Goal: Transaction & Acquisition: Purchase product/service

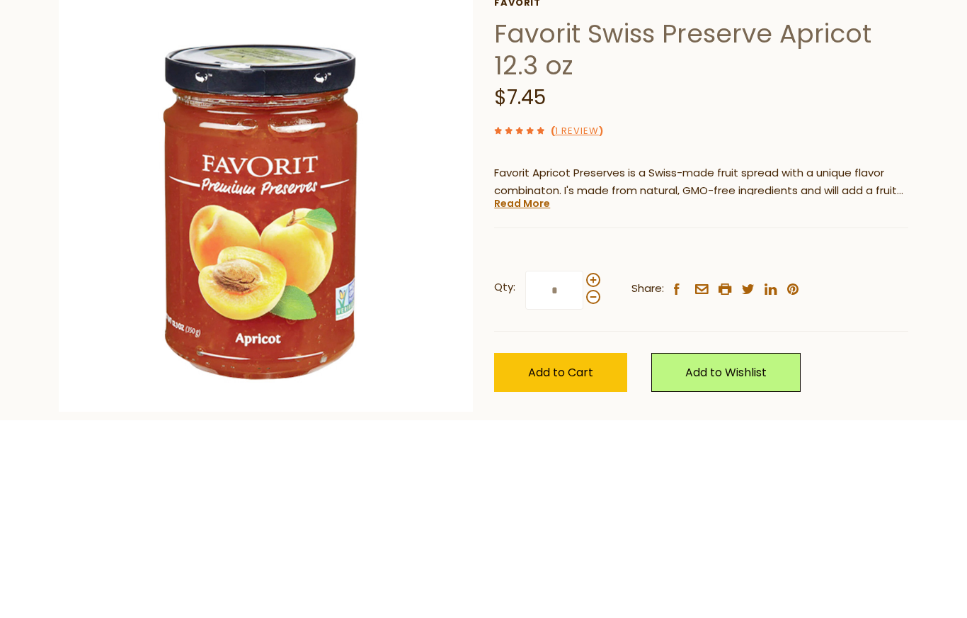
scroll to position [203, 0]
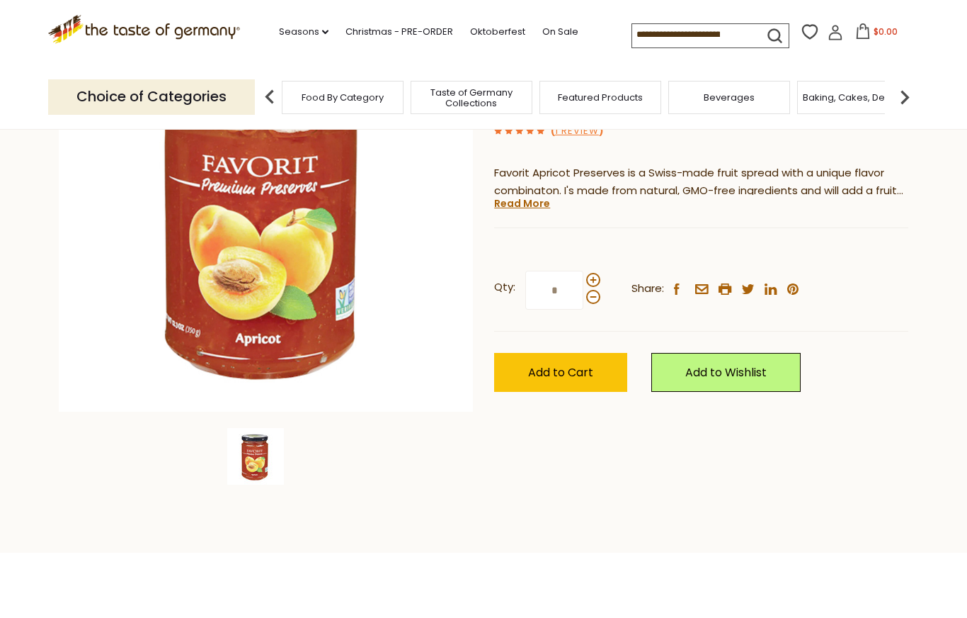
click at [579, 370] on span "Add to Cart" at bounding box center [560, 372] width 65 height 16
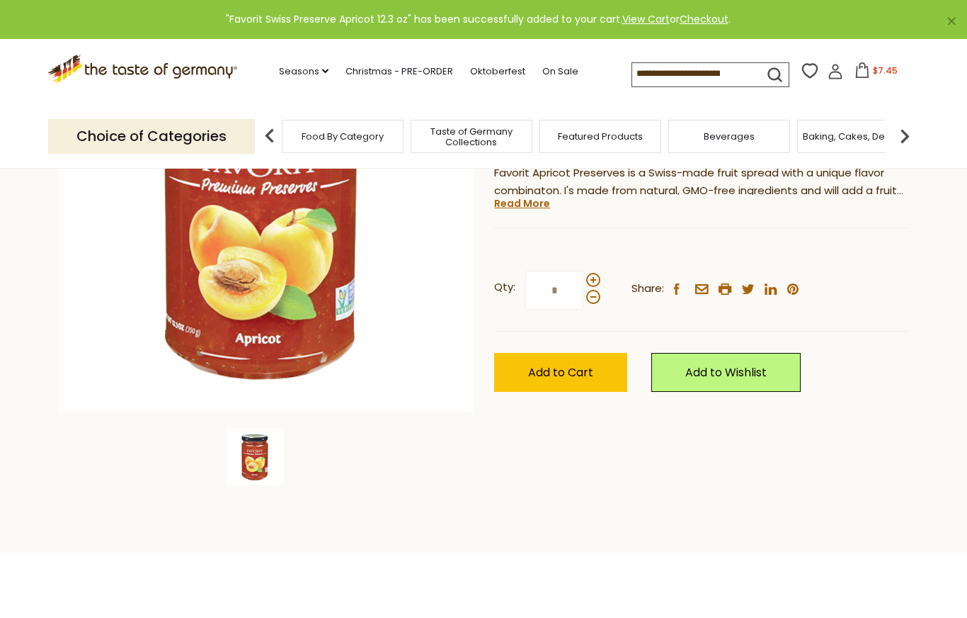
click at [591, 281] on span at bounding box center [593, 280] width 14 height 14
click at [584, 281] on input "*" at bounding box center [555, 290] width 58 height 39
type input "*"
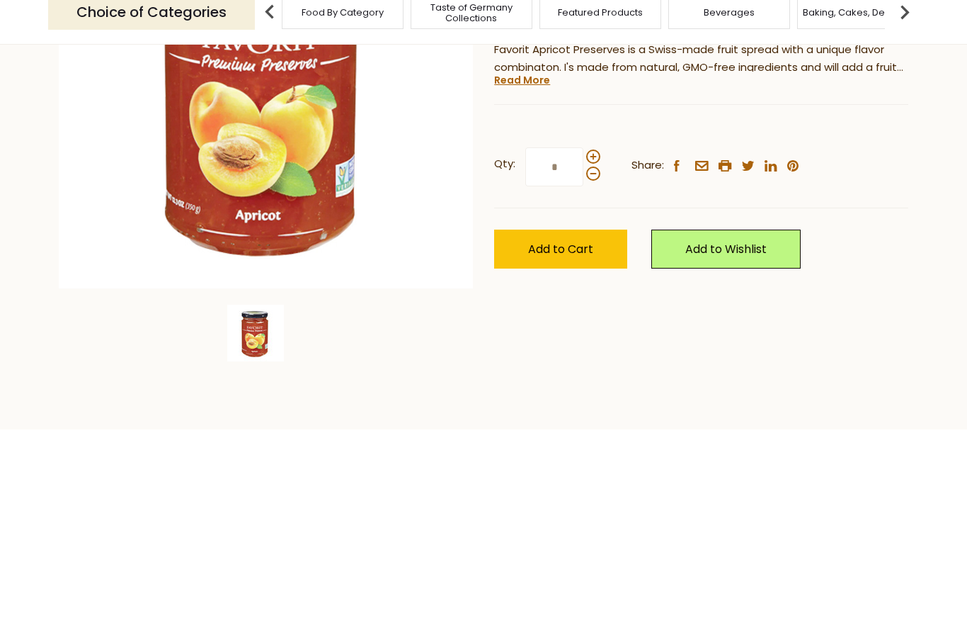
click at [581, 365] on span "Add to Cart" at bounding box center [560, 373] width 65 height 16
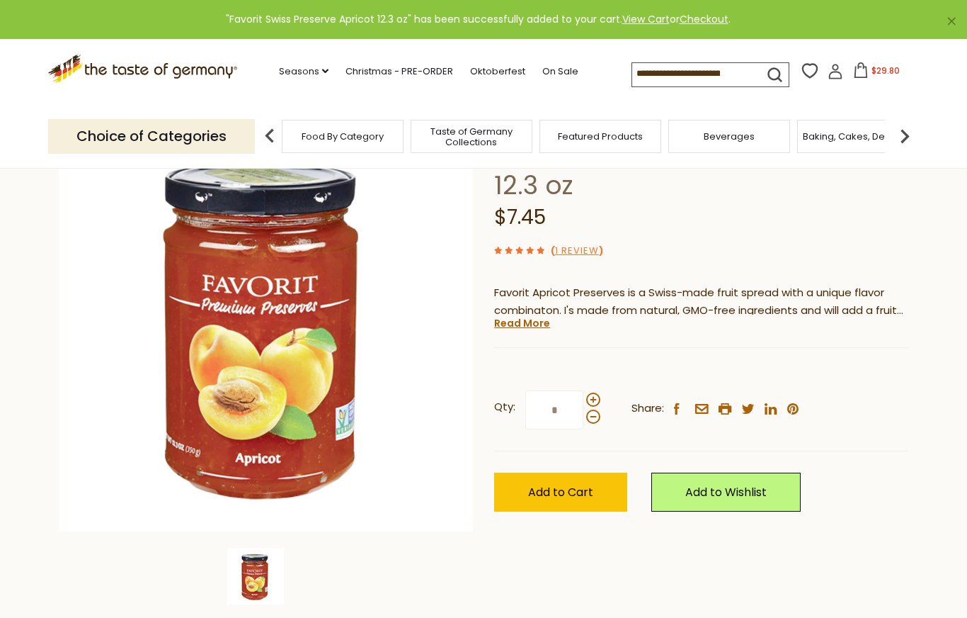
scroll to position [0, 0]
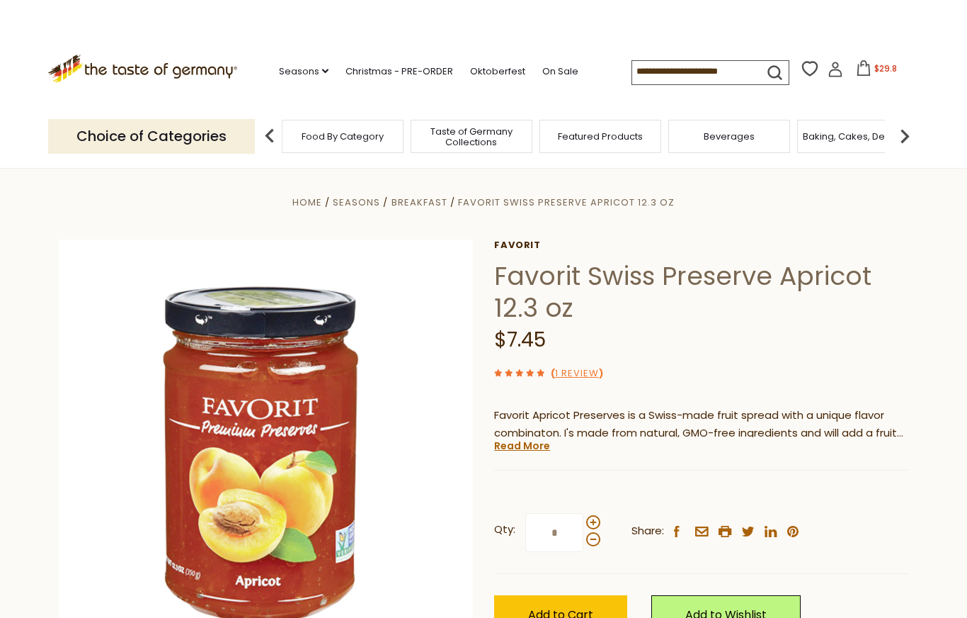
click at [875, 73] on span "$29.8" at bounding box center [886, 68] width 23 height 12
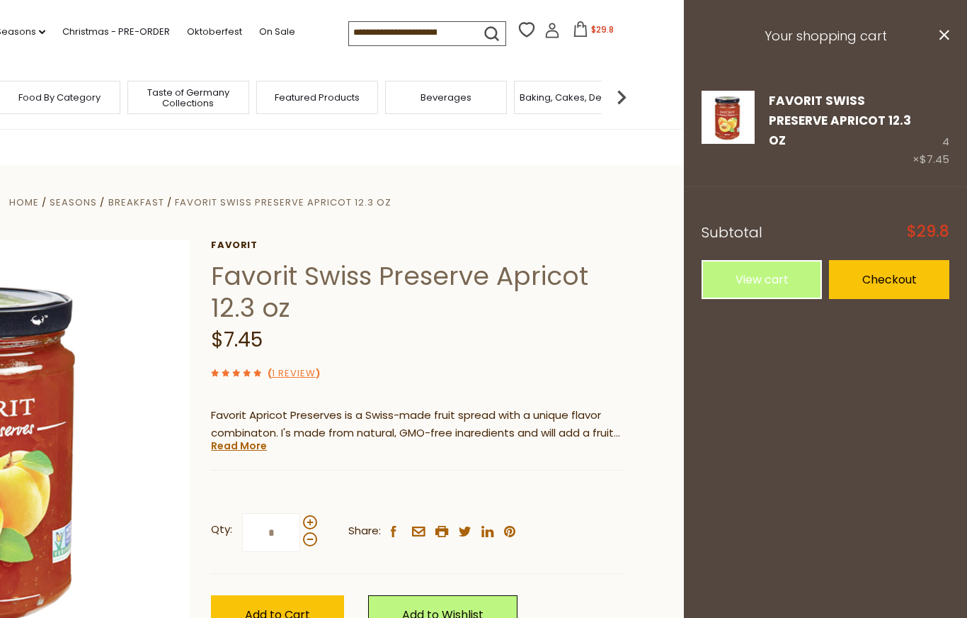
click at [771, 291] on link "View cart" at bounding box center [762, 279] width 120 height 39
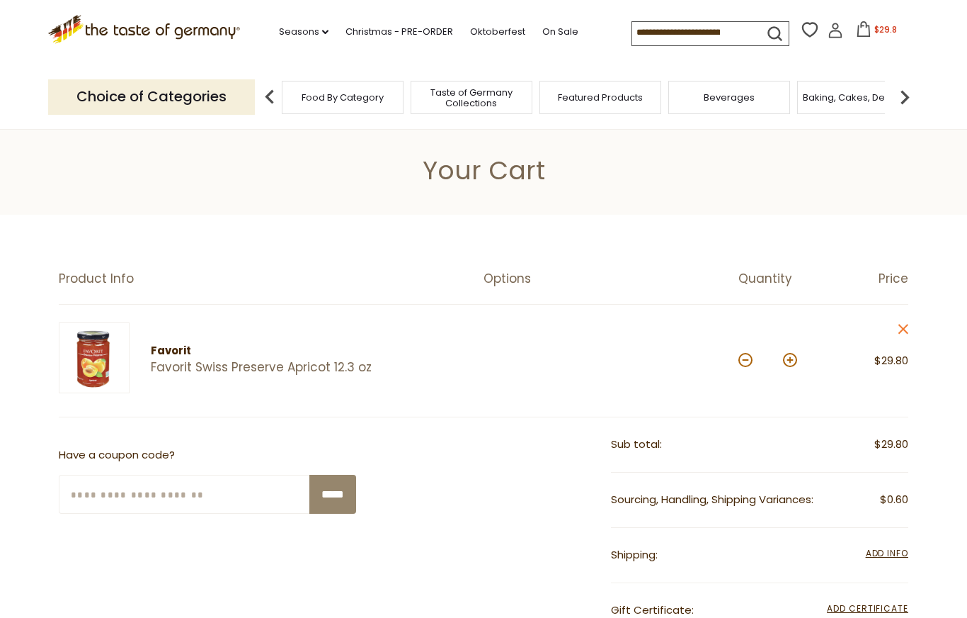
click at [740, 362] on button at bounding box center [746, 360] width 14 height 14
type input "*"
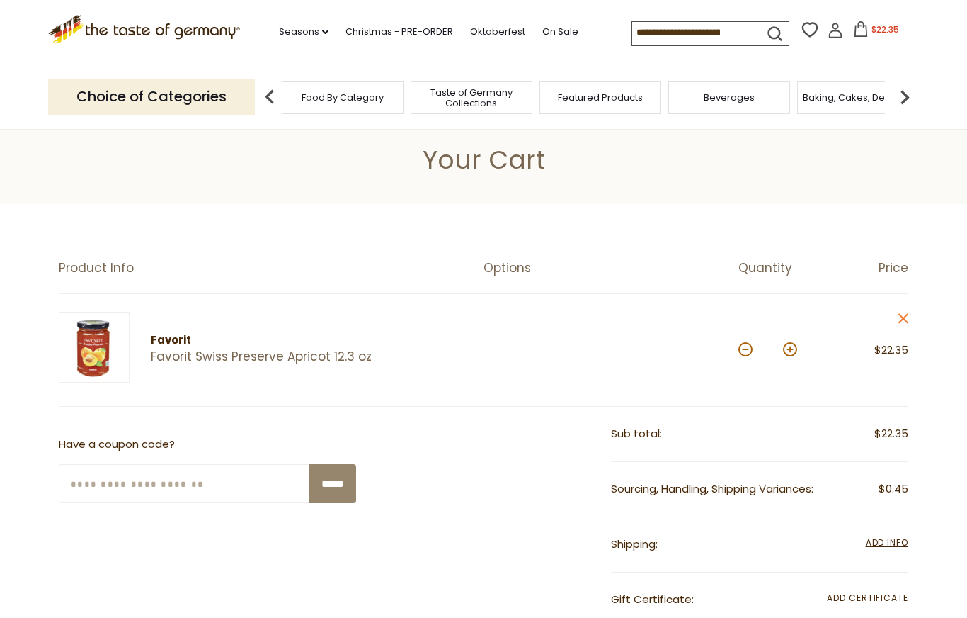
scroll to position [8, 0]
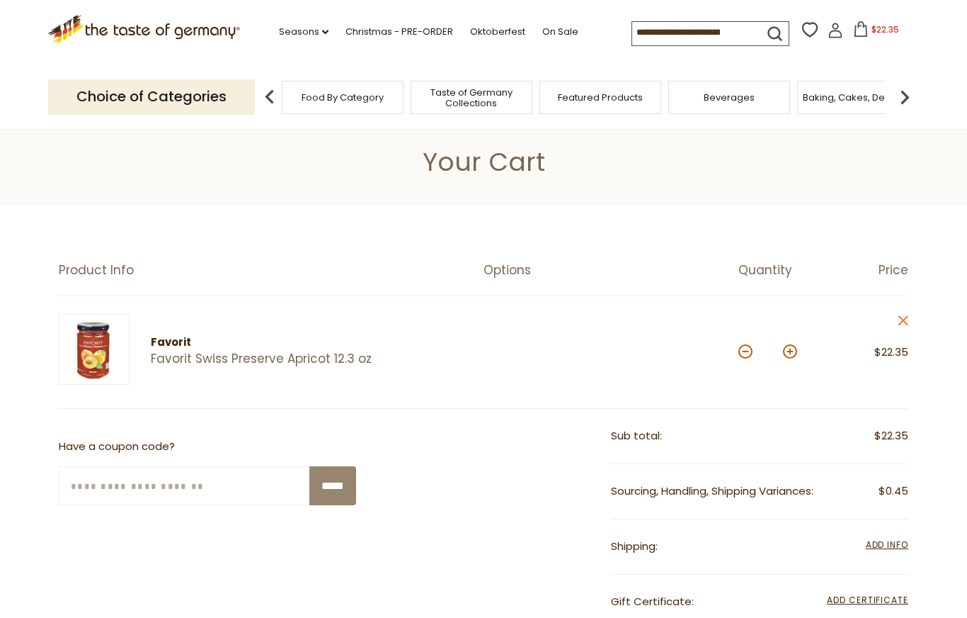
click at [892, 545] on span "Add Info" at bounding box center [887, 544] width 42 height 12
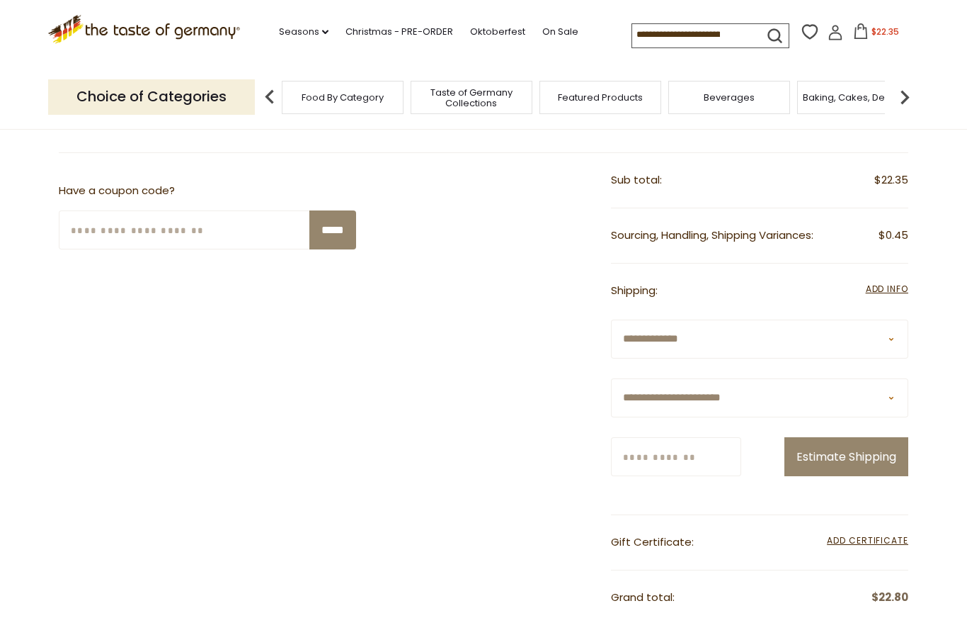
scroll to position [268, 0]
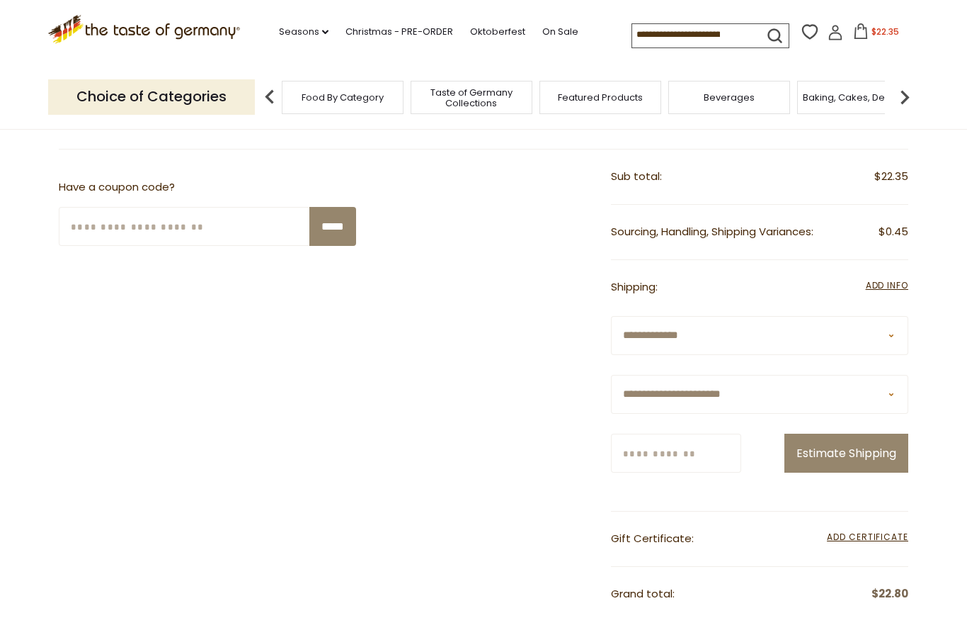
click at [821, 402] on select "**********" at bounding box center [759, 394] width 297 height 39
select select "**"
click at [740, 445] on input "Zip/Postcode" at bounding box center [676, 452] width 130 height 39
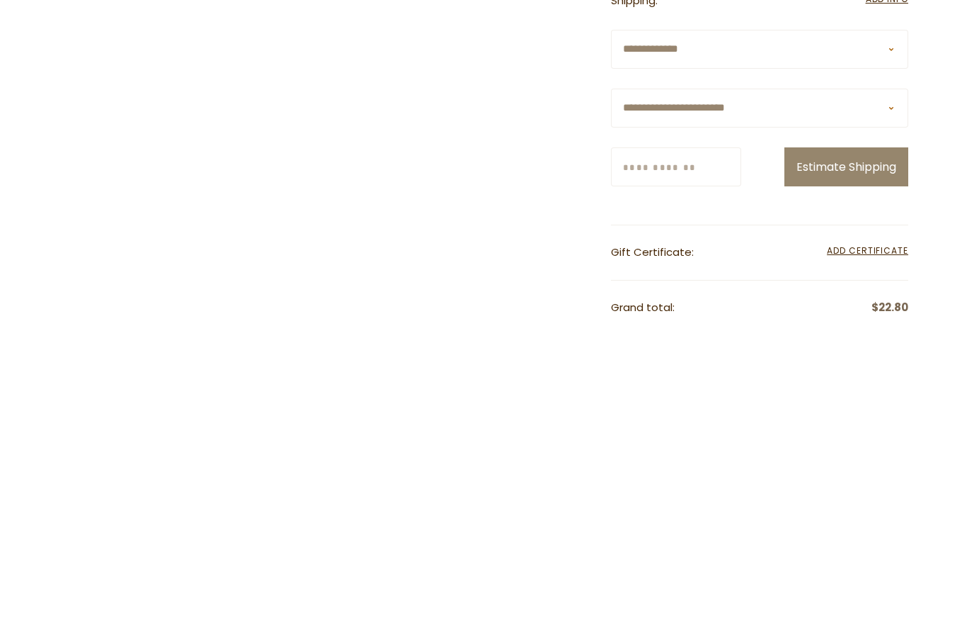
scroll to position [555, 0]
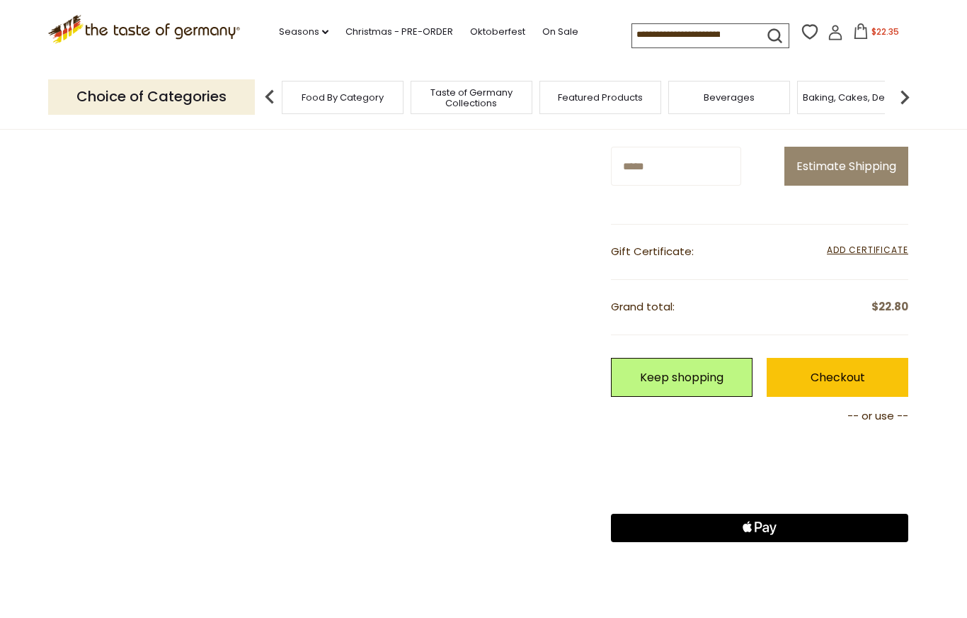
type input "*****"
click at [879, 186] on button "Estimate Shipping" at bounding box center [847, 166] width 124 height 39
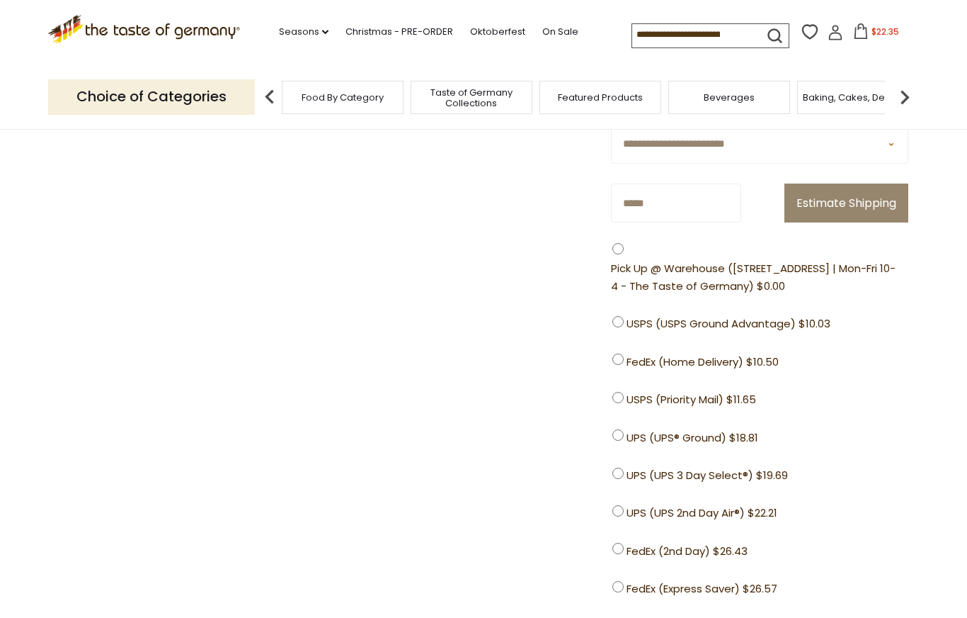
scroll to position [517, 0]
click at [788, 334] on span "USPS (USPS Ground Advantage) $10.03" at bounding box center [729, 325] width 204 height 18
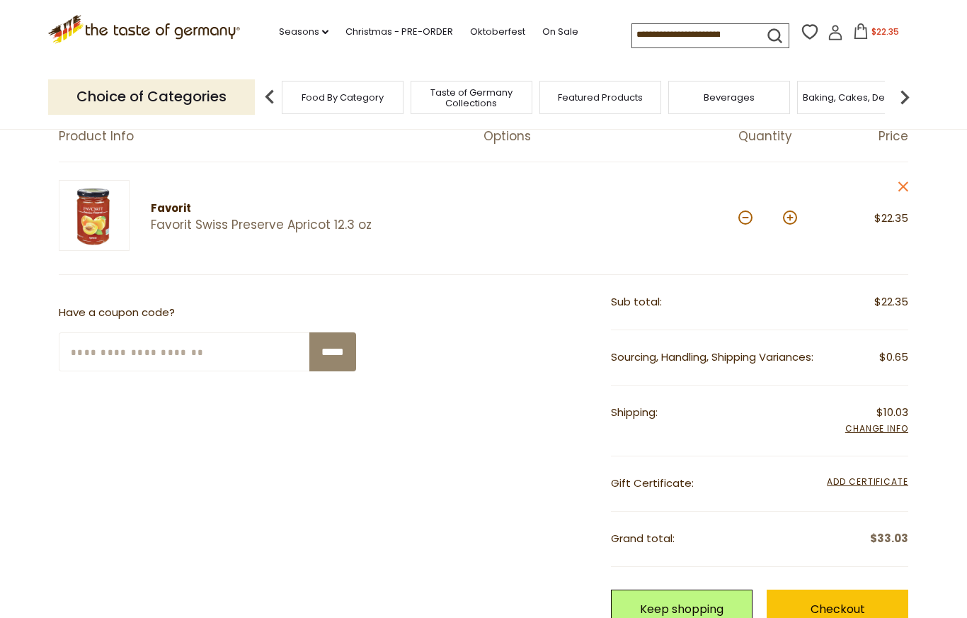
scroll to position [143, 0]
